Goal: Transaction & Acquisition: Purchase product/service

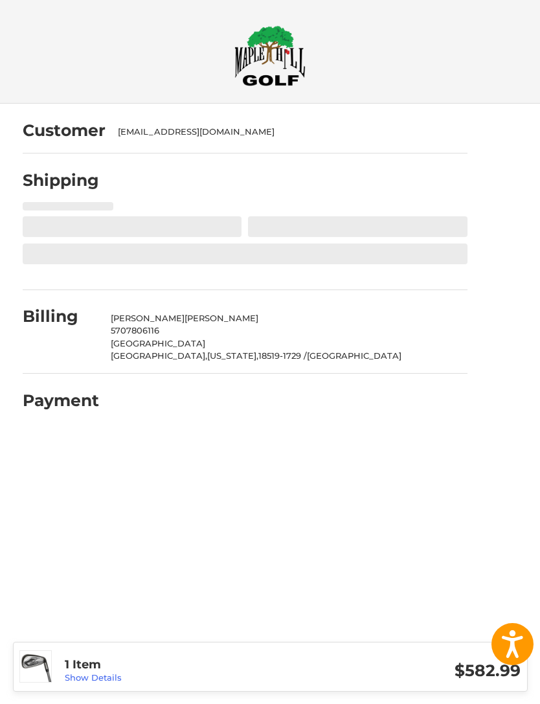
select select "**"
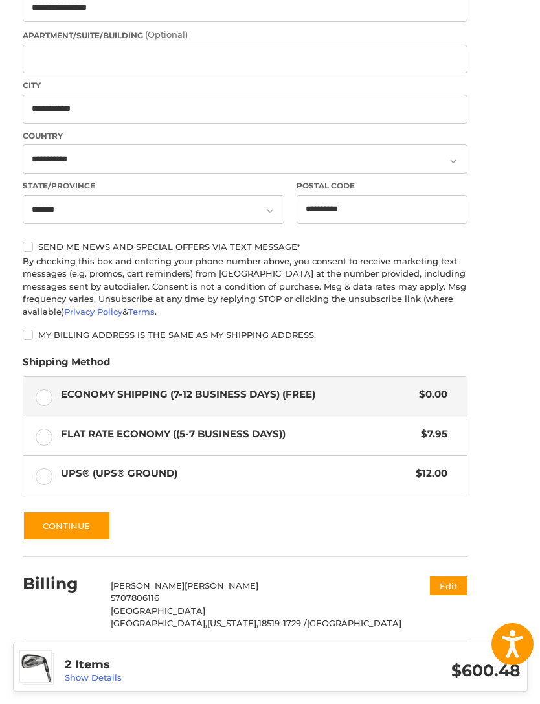
scroll to position [476, 0]
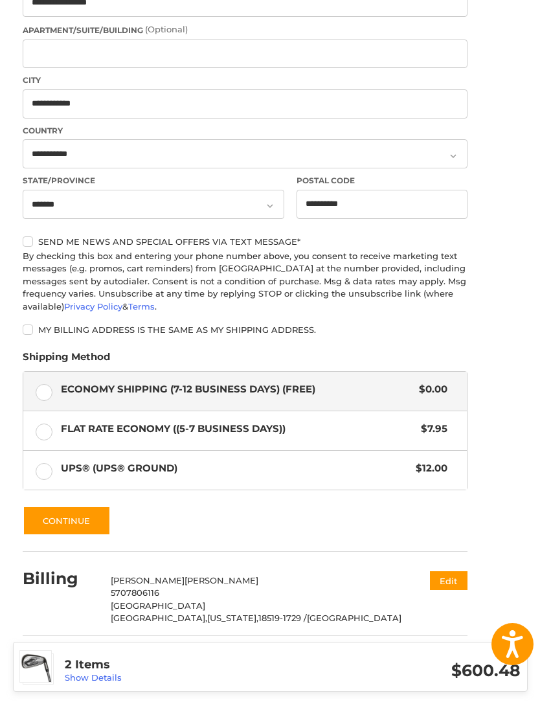
click at [37, 463] on label "UPS® (UPS® Ground) $12.00" at bounding box center [245, 470] width 444 height 39
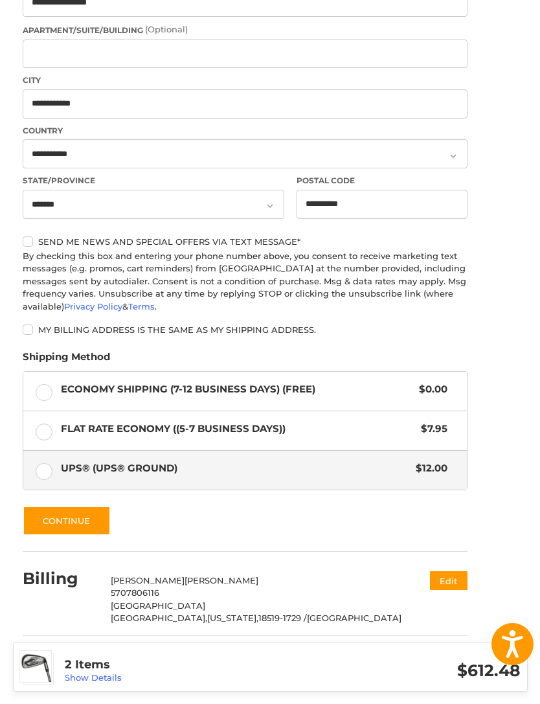
click at [34, 421] on label "Flat Rate Economy ((5-7 Business Days)) $7.95" at bounding box center [245, 430] width 444 height 39
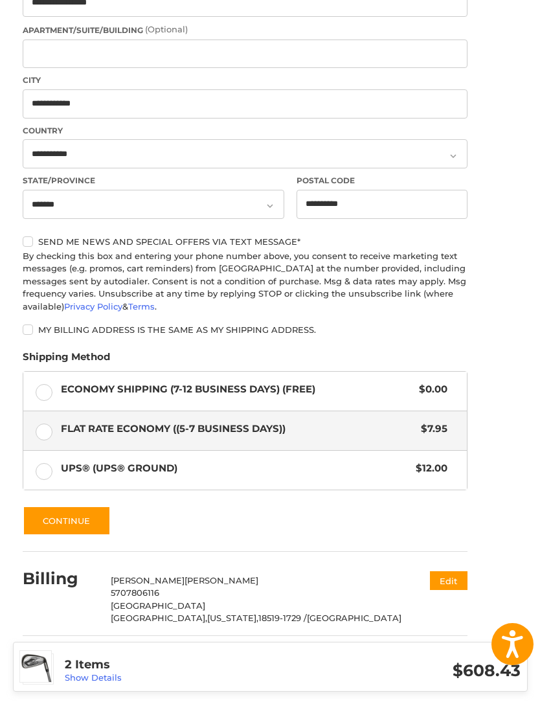
click at [41, 473] on label "UPS® (UPS® Ground) $12.00" at bounding box center [245, 470] width 444 height 39
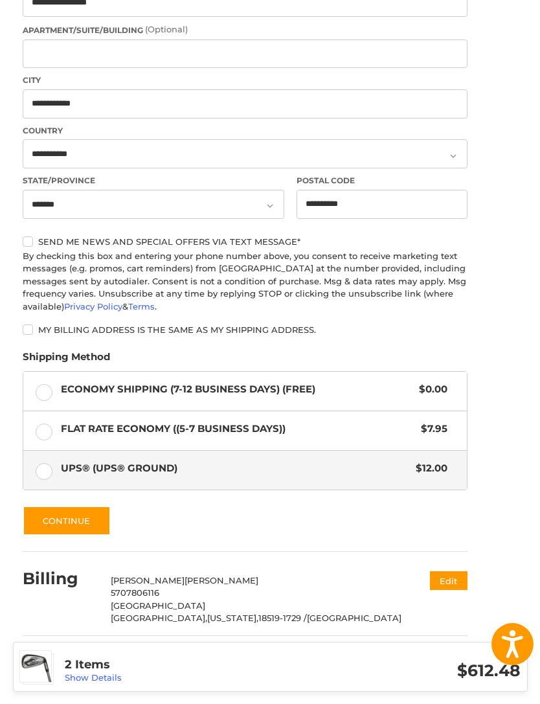
click at [48, 520] on button "Continue" at bounding box center [67, 521] width 88 height 30
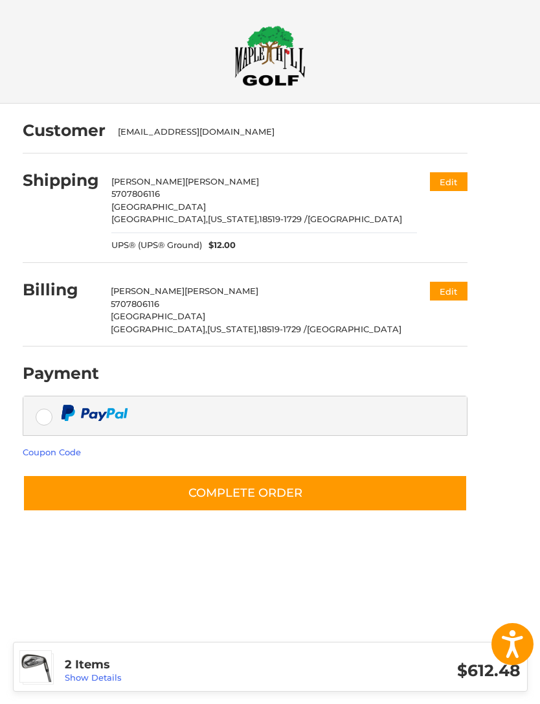
click at [409, 489] on button "Complete order" at bounding box center [245, 493] width 445 height 37
